Goal: Transaction & Acquisition: Purchase product/service

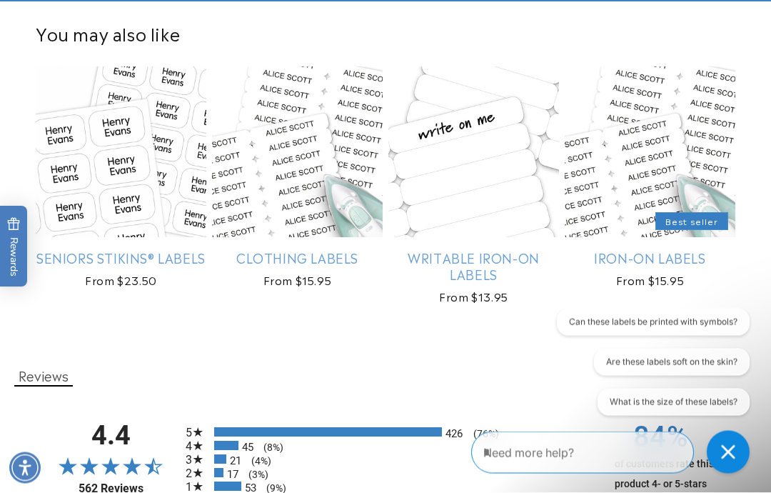
scroll to position [1241, 0]
click at [113, 264] on link "Seniors Stikins® Labels" at bounding box center [121, 257] width 171 height 16
